Goal: Transaction & Acquisition: Book appointment/travel/reservation

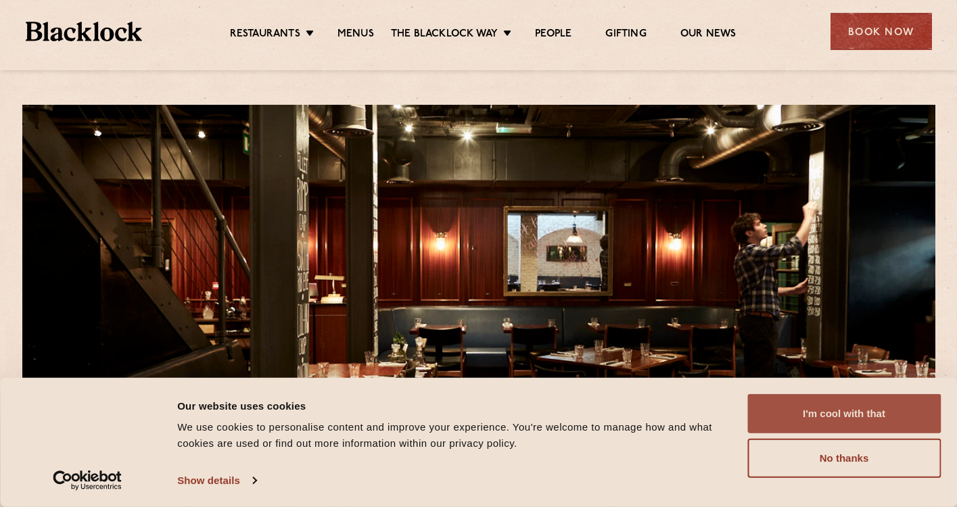
click at [877, 415] on button "I'm cool with that" at bounding box center [843, 413] width 193 height 39
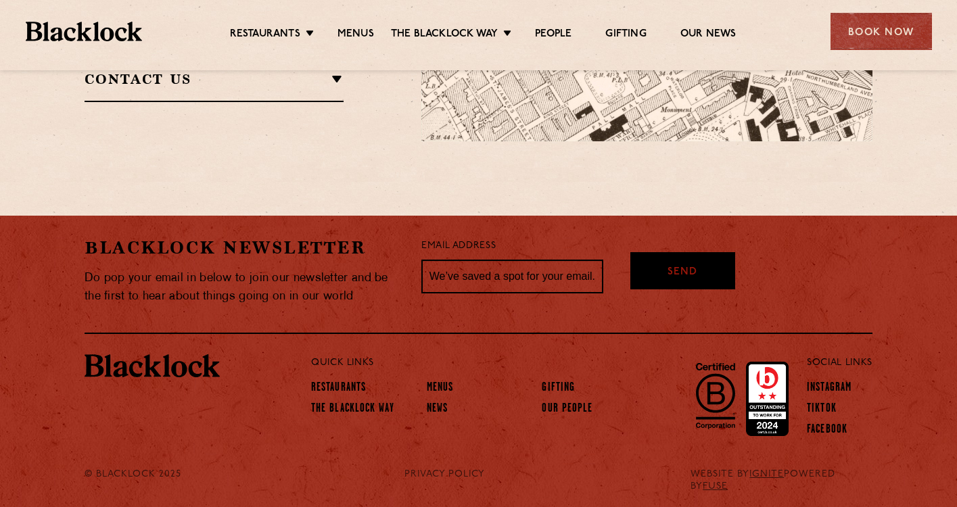
scroll to position [1129, 0]
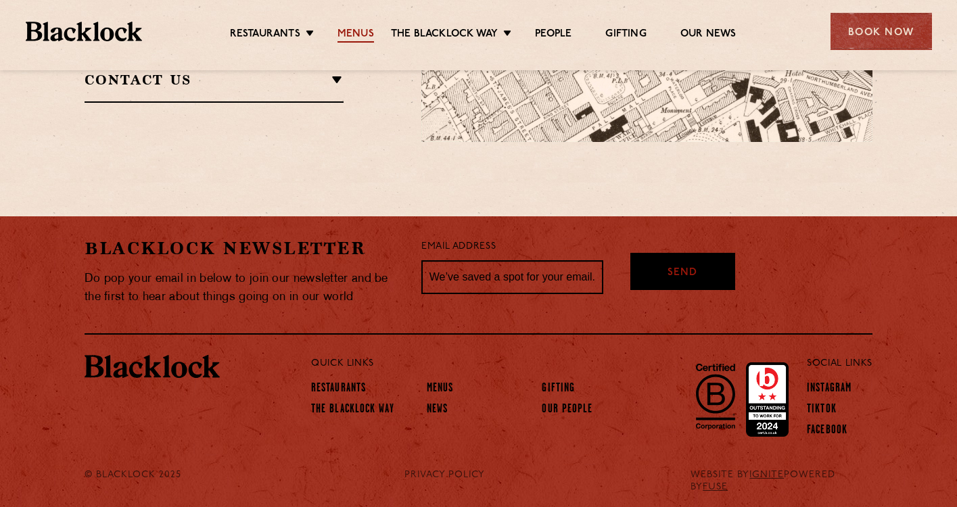
click at [362, 32] on link "Menus" at bounding box center [355, 35] width 37 height 15
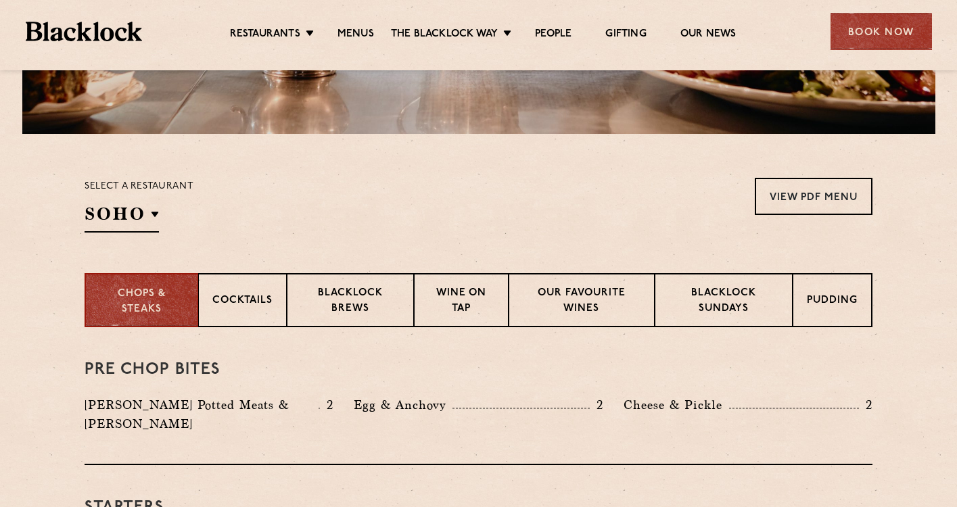
scroll to position [355, 0]
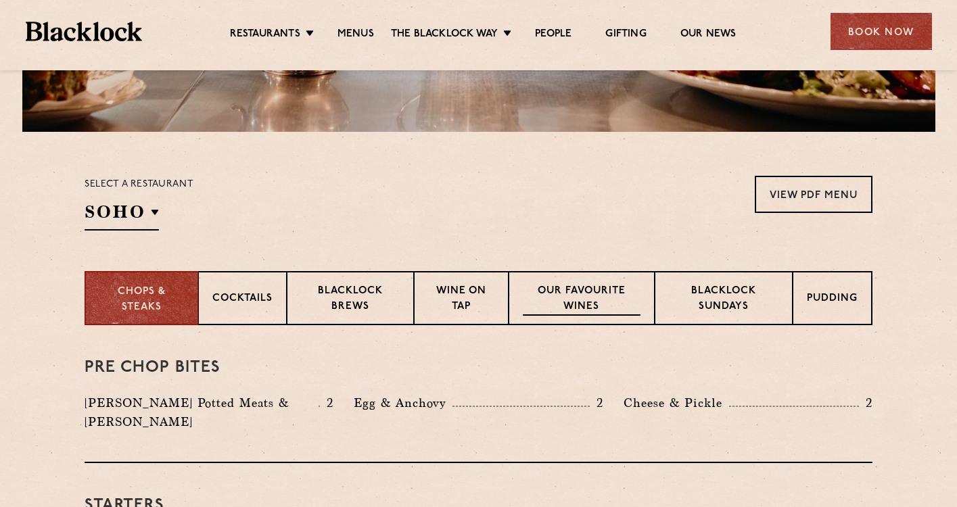
click at [580, 304] on p "Our favourite wines" at bounding box center [581, 300] width 117 height 32
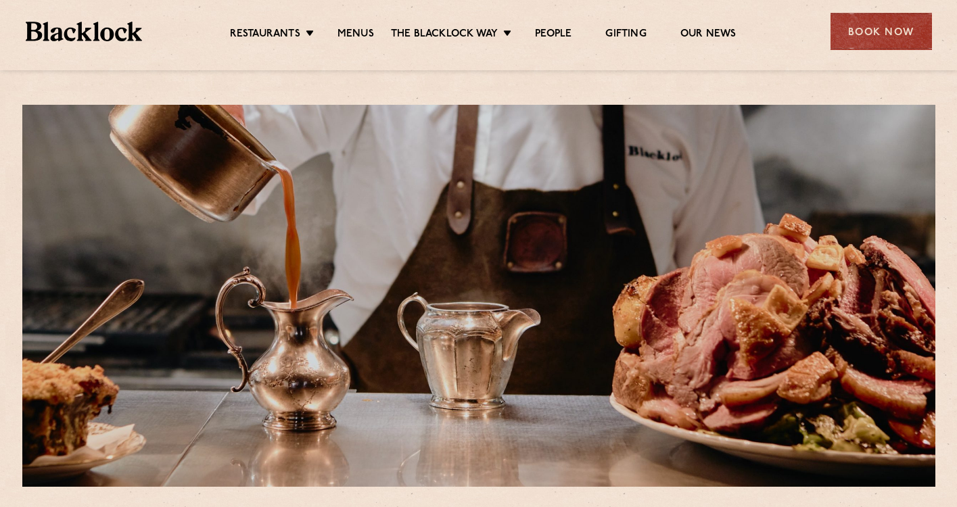
scroll to position [0, 0]
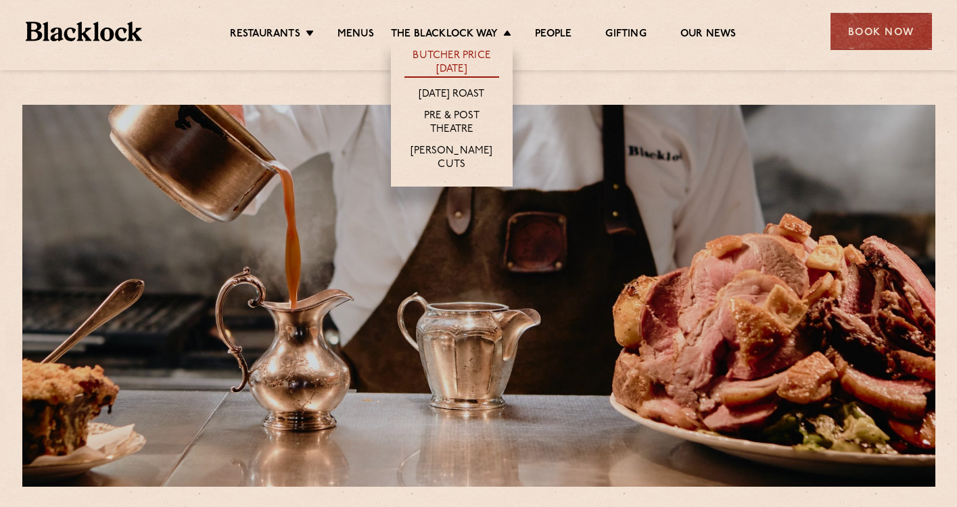
click at [467, 61] on link "Butcher Price [DATE]" at bounding box center [451, 63] width 95 height 28
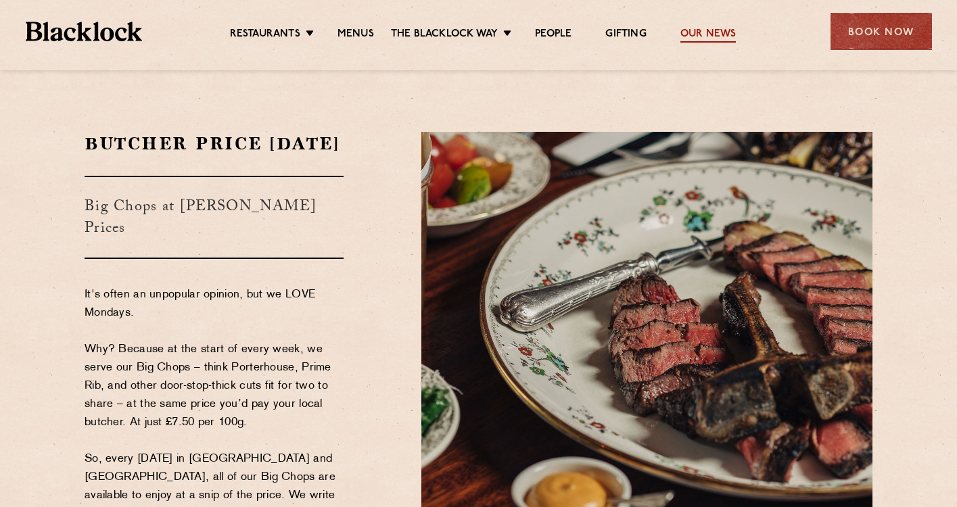
click at [709, 35] on link "Our News" at bounding box center [708, 35] width 56 height 15
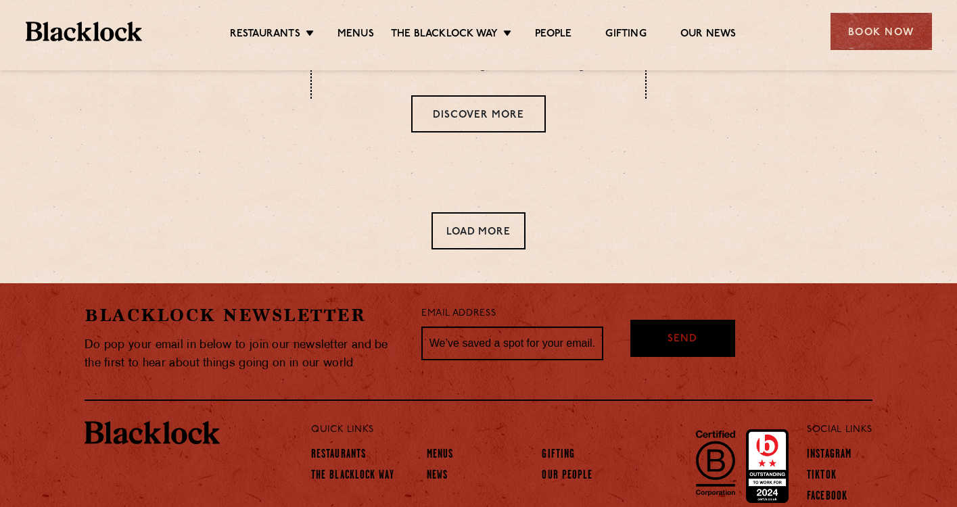
scroll to position [915, 0]
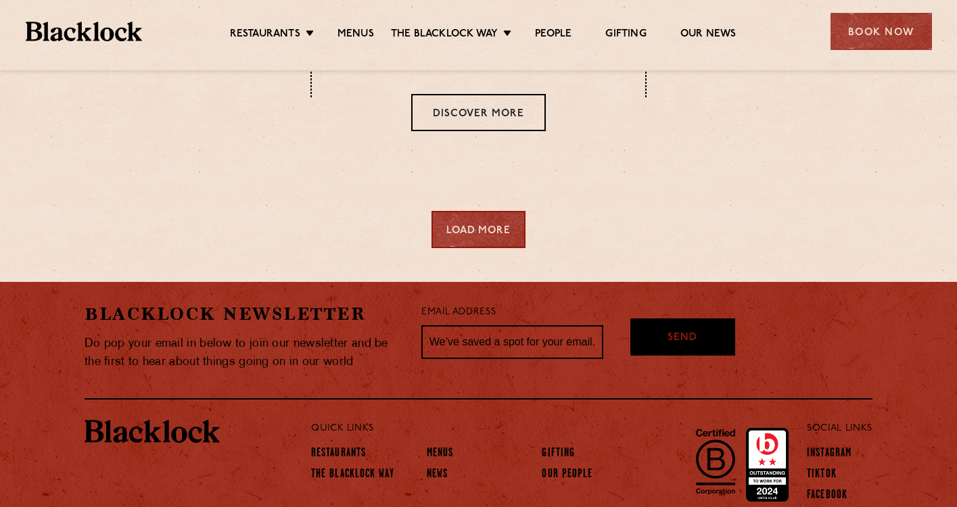
click at [503, 237] on div "Load More" at bounding box center [478, 229] width 94 height 37
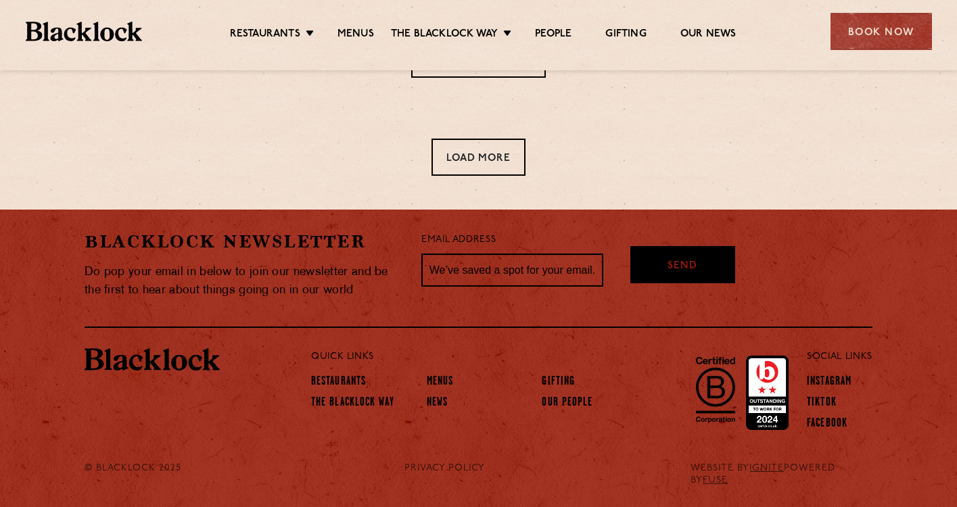
scroll to position [1967, 0]
click at [349, 379] on link "Restaurants" at bounding box center [338, 382] width 55 height 15
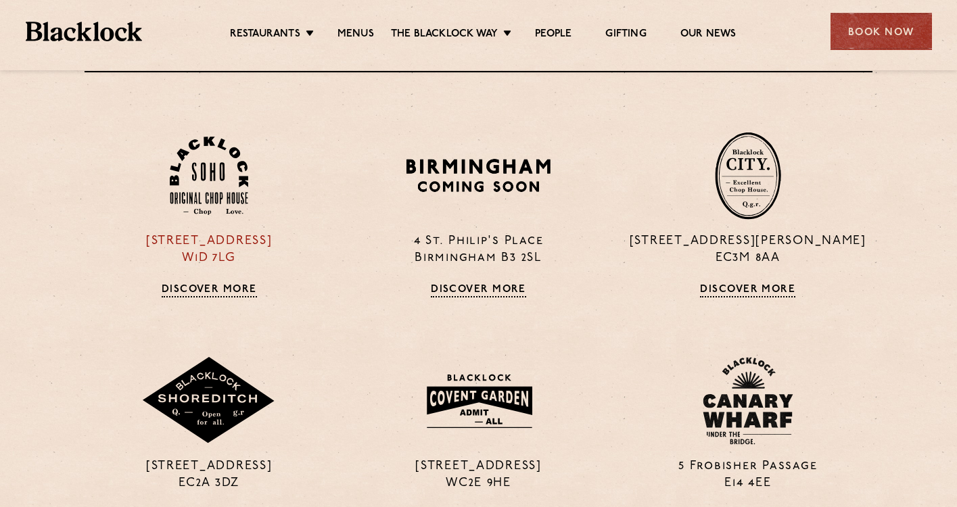
scroll to position [572, 0]
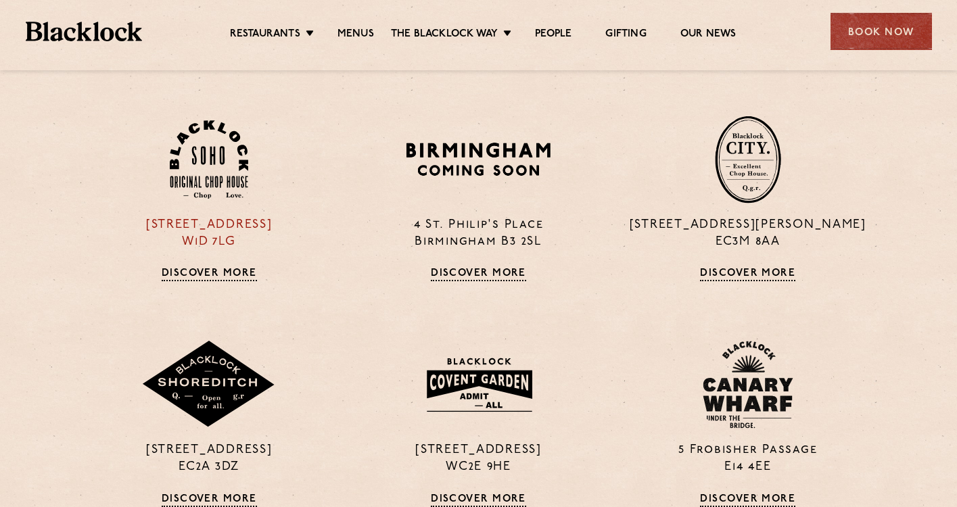
click at [227, 275] on link "Discover More" at bounding box center [209, 275] width 95 height 14
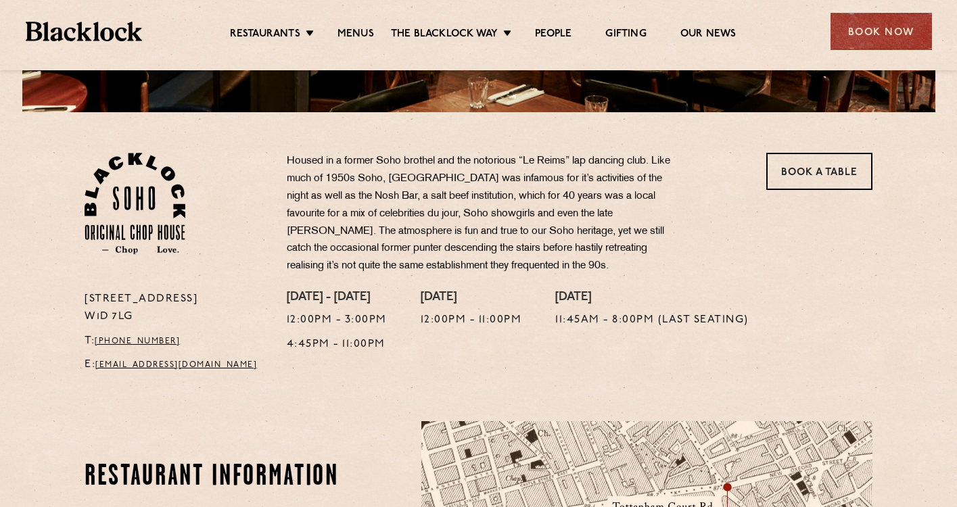
scroll to position [376, 0]
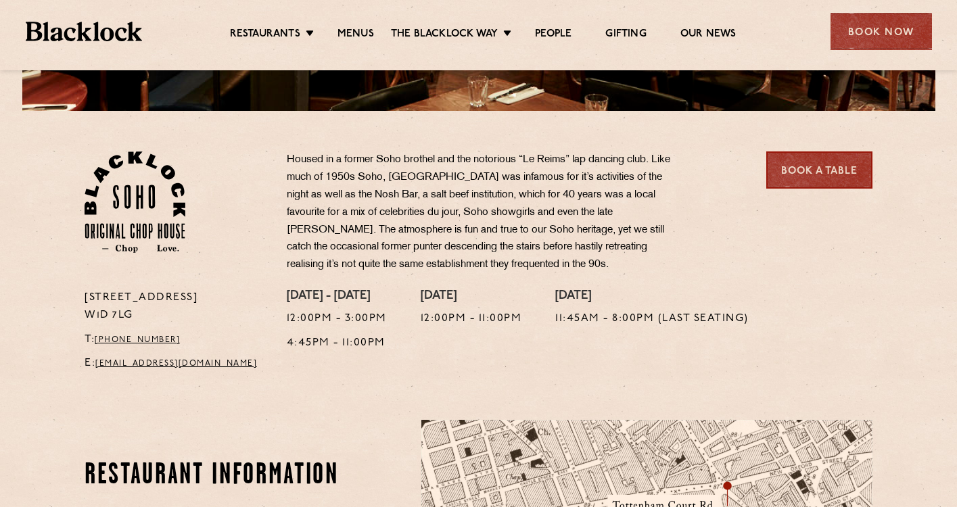
click at [821, 170] on link "Book a Table" at bounding box center [819, 169] width 106 height 37
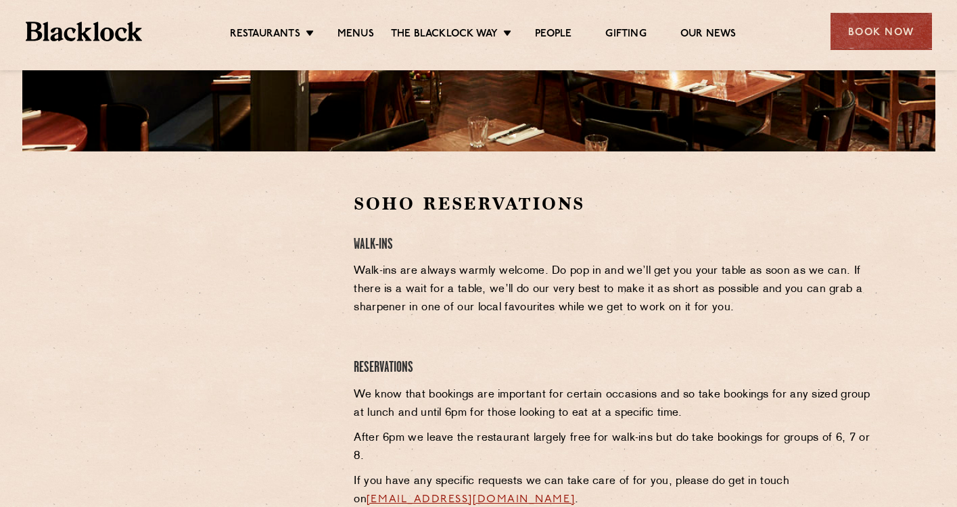
scroll to position [339, 0]
